Goal: Task Accomplishment & Management: Manage account settings

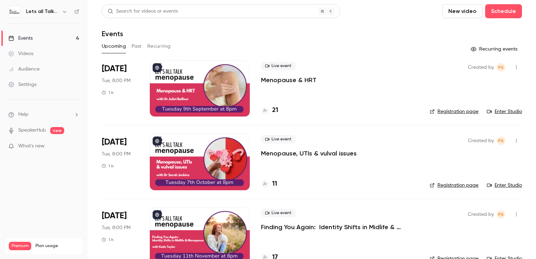
click at [192, 151] on div at bounding box center [200, 162] width 100 height 56
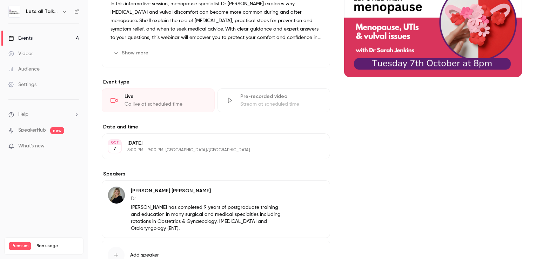
scroll to position [70, 0]
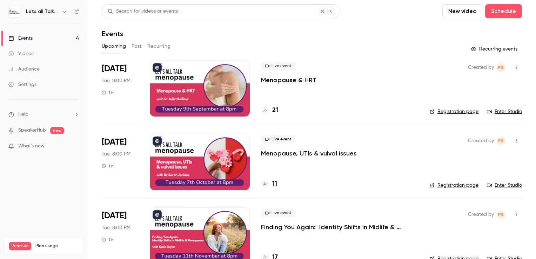
click at [514, 69] on icon "button" at bounding box center [517, 67] width 6 height 5
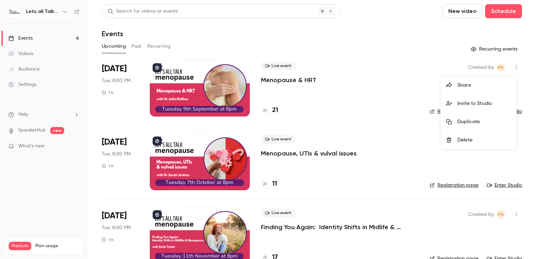
click at [473, 106] on div "Invite to Studio" at bounding box center [484, 103] width 53 height 7
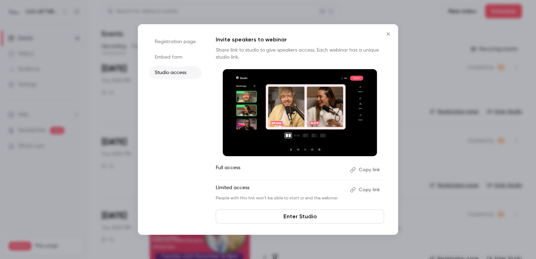
click at [372, 169] on button "Copy link" at bounding box center [366, 169] width 37 height 11
click at [45, 91] on div at bounding box center [268, 129] width 536 height 259
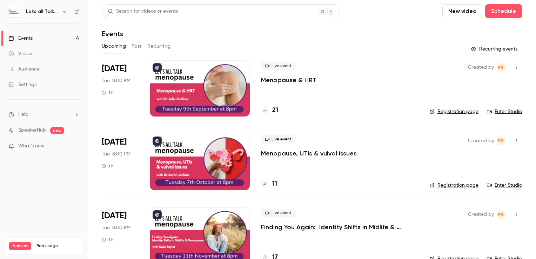
click at [177, 84] on div at bounding box center [200, 88] width 100 height 56
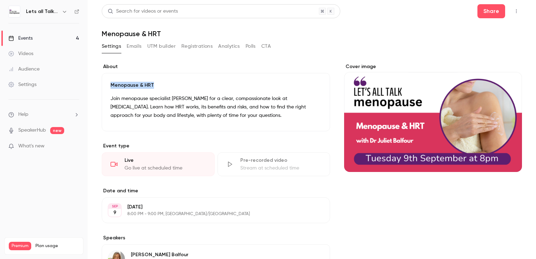
drag, startPoint x: 157, startPoint y: 84, endPoint x: 110, endPoint y: 86, distance: 47.8
click at [110, 86] on div "Menopause & HRT Join menopause specialist [PERSON_NAME] for a clear, compassion…" at bounding box center [216, 102] width 229 height 58
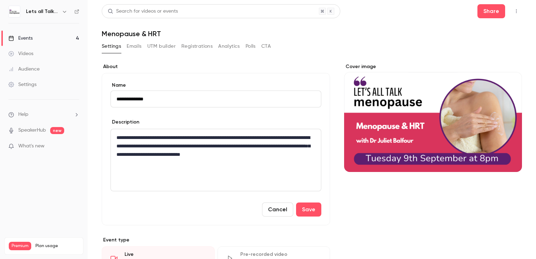
drag, startPoint x: 160, startPoint y: 100, endPoint x: 110, endPoint y: 99, distance: 50.2
click at [111, 99] on input "**********" at bounding box center [216, 99] width 211 height 17
click at [519, 29] on main "**********" at bounding box center [312, 129] width 449 height 259
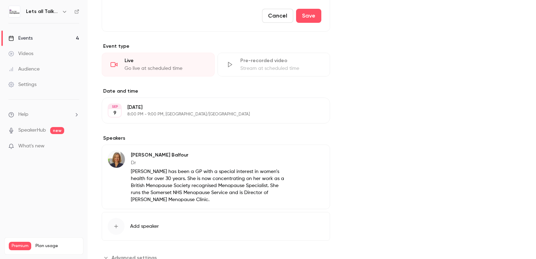
scroll to position [218, 0]
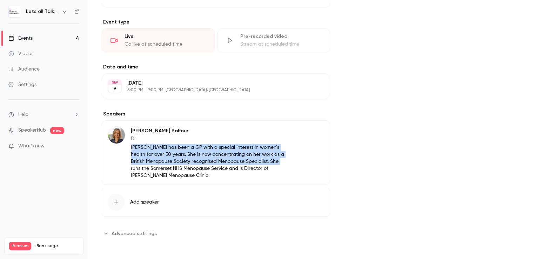
drag, startPoint x: 270, startPoint y: 160, endPoint x: 132, endPoint y: 146, distance: 138.3
click at [132, 146] on p "[PERSON_NAME] has been a GP with a special interest in women’s health for over …" at bounding box center [208, 161] width 154 height 35
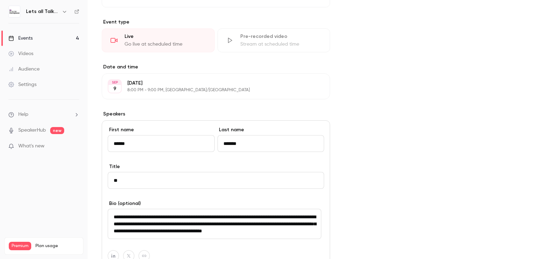
scroll to position [0, 0]
drag, startPoint x: 164, startPoint y: 223, endPoint x: 111, endPoint y: 207, distance: 55.4
click at [111, 207] on div "**********" at bounding box center [216, 219] width 217 height 39
